Goal: Transaction & Acquisition: Purchase product/service

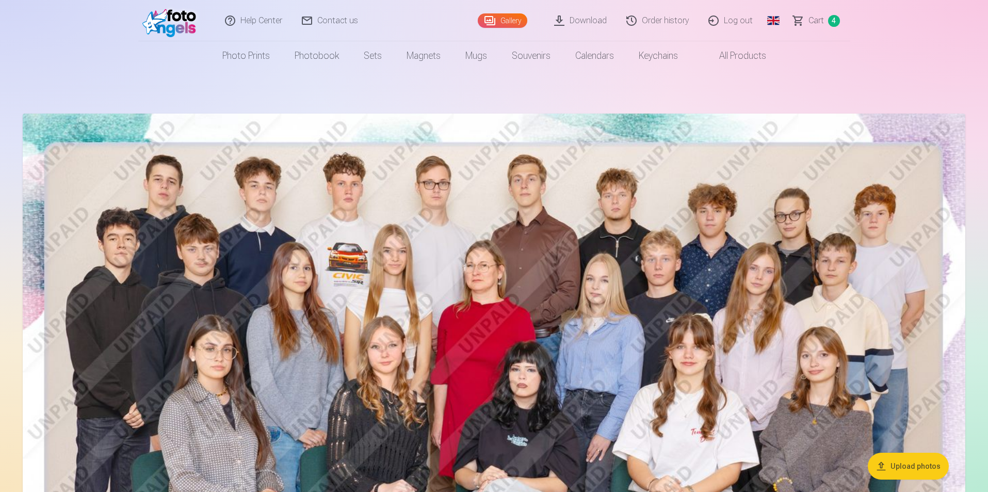
click at [824, 20] on link "Сart 4" at bounding box center [817, 20] width 67 height 41
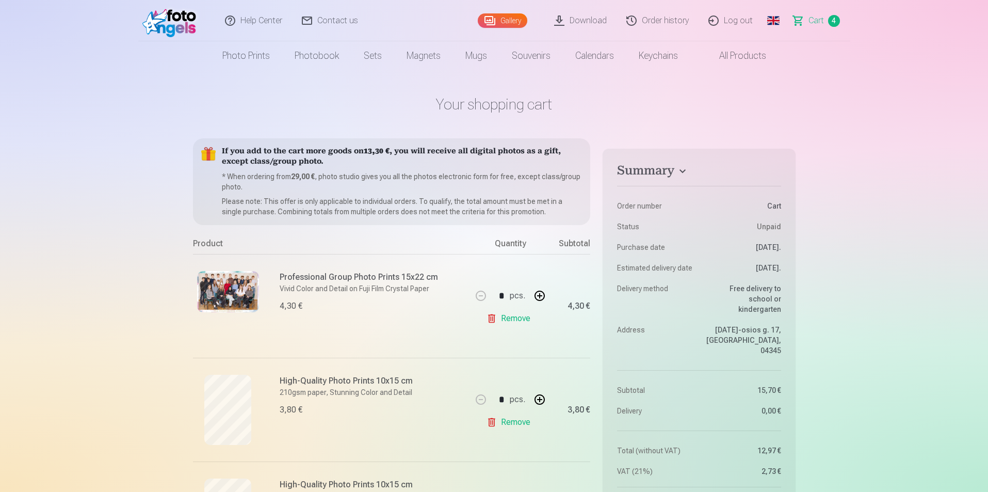
click at [514, 25] on link "Gallery" at bounding box center [503, 20] width 50 height 14
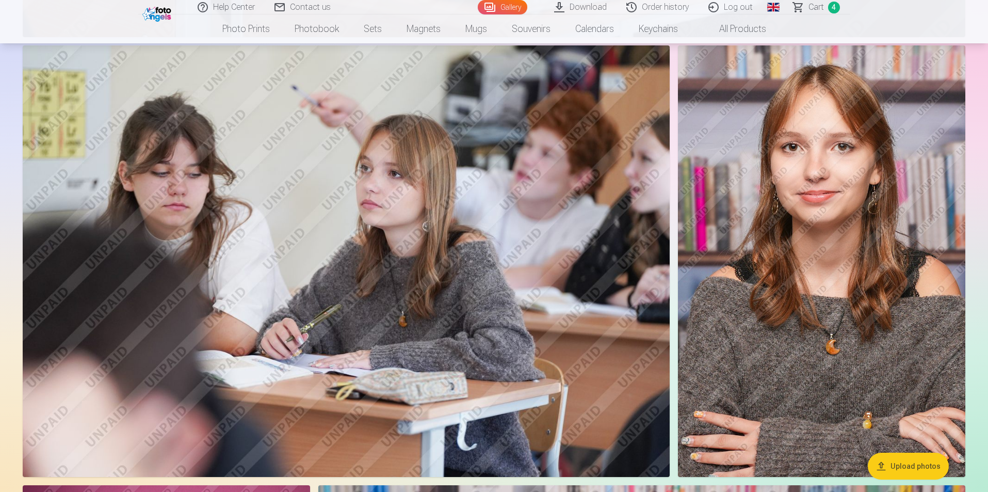
scroll to position [1290, 0]
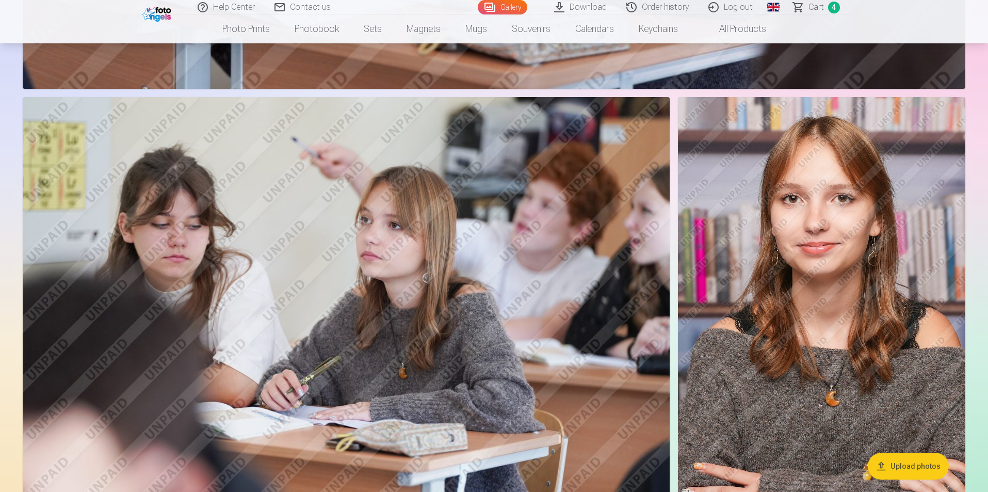
click at [778, 9] on link "Global" at bounding box center [773, 7] width 21 height 14
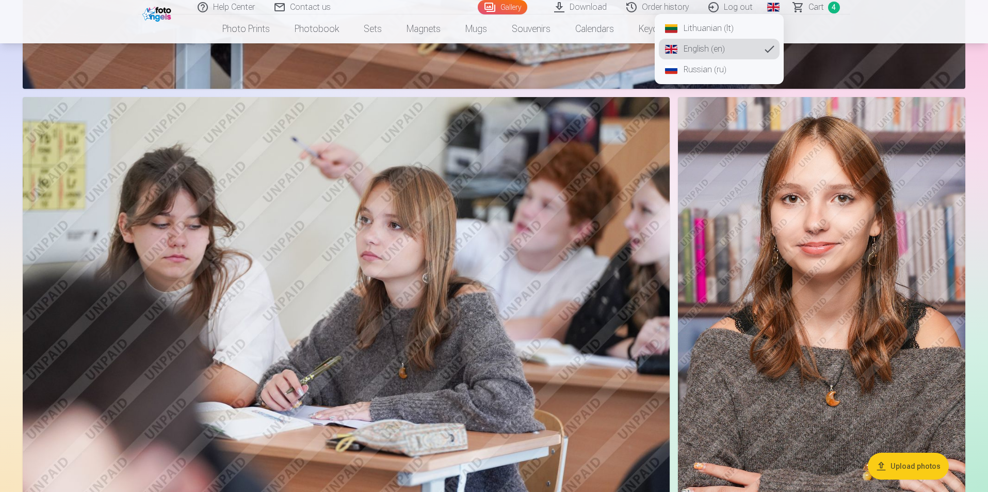
click at [686, 29] on link "Lithuanian (lt)" at bounding box center [719, 28] width 121 height 21
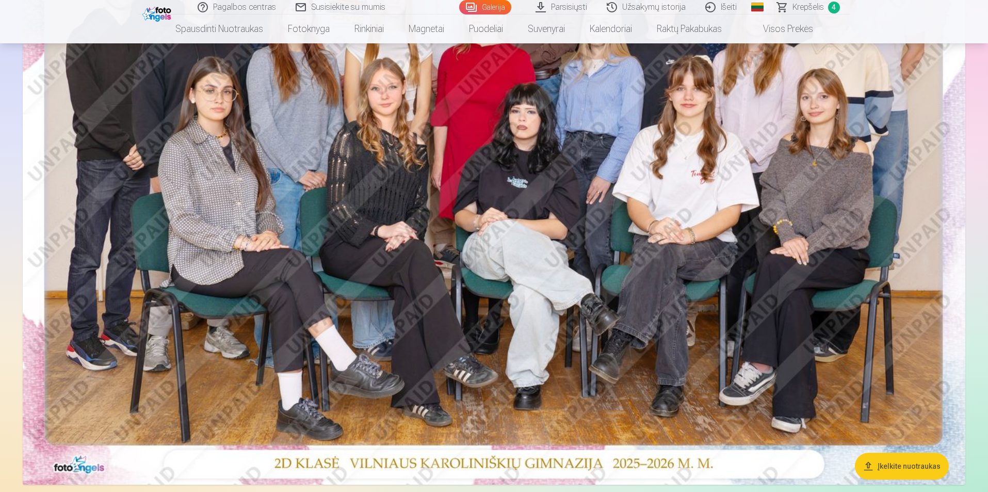
scroll to position [103, 0]
